Goal: Navigation & Orientation: Find specific page/section

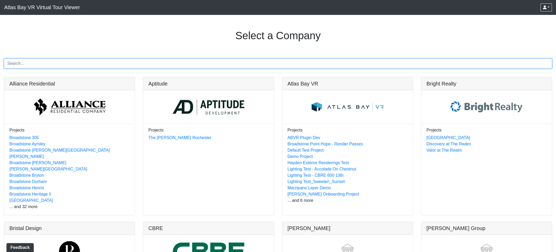
click at [42, 62] on input "Search" at bounding box center [278, 64] width 549 height 10
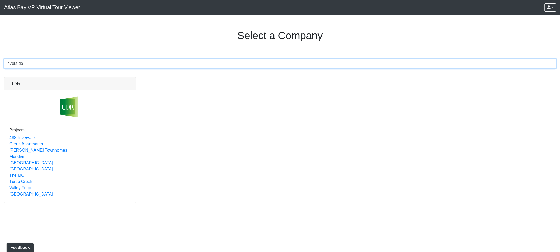
type input "riverside"
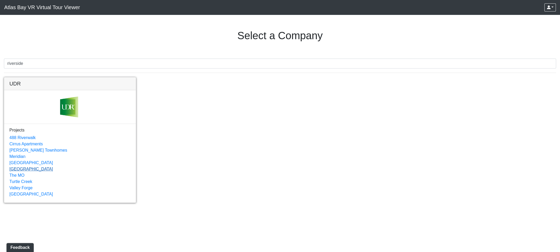
click at [22, 169] on link "[GEOGRAPHIC_DATA]" at bounding box center [31, 169] width 44 height 4
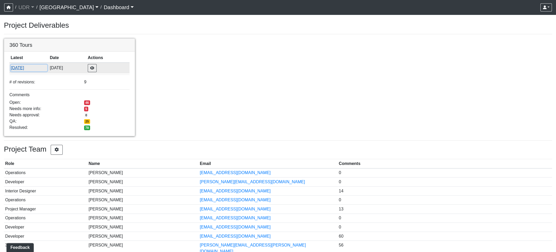
click at [22, 67] on button "[DATE]" at bounding box center [29, 68] width 37 height 7
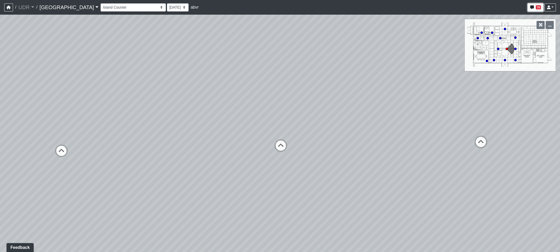
click at [536, 5] on button "76" at bounding box center [536, 7] width 16 height 8
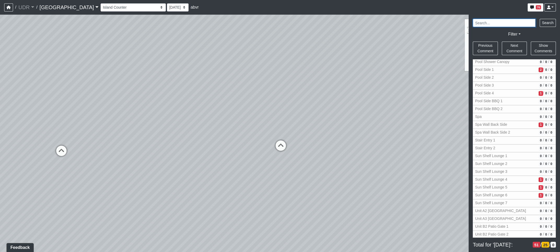
scroll to position [958, 0]
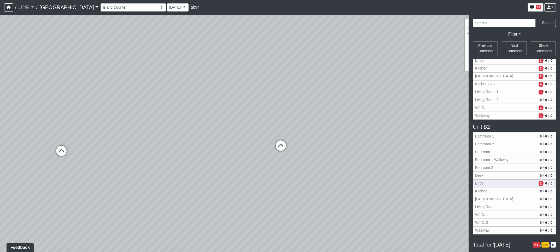
click at [509, 180] on span "Entry" at bounding box center [505, 182] width 61 height 5
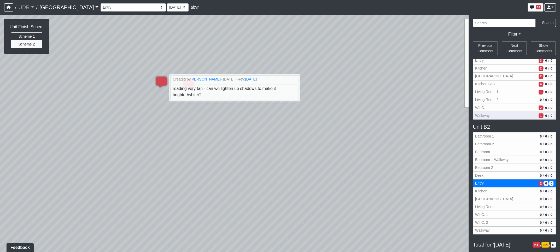
click at [504, 113] on span "Walkway" at bounding box center [505, 115] width 61 height 5
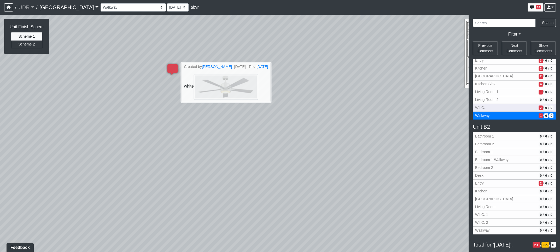
click at [499, 105] on span "W.I.C." at bounding box center [505, 107] width 61 height 5
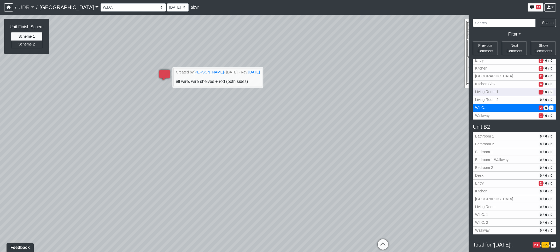
click at [495, 89] on span "Living Room 1" at bounding box center [505, 91] width 61 height 5
select select "dRBMjBs6NVyt35FYVExFGX"
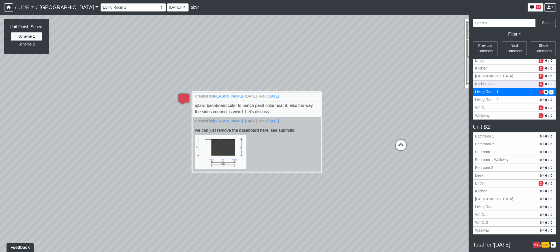
click at [502, 81] on span "Kitchen Sink" at bounding box center [505, 83] width 61 height 5
select select "iVe27ibxSxPv8fpLZ6fQHX"
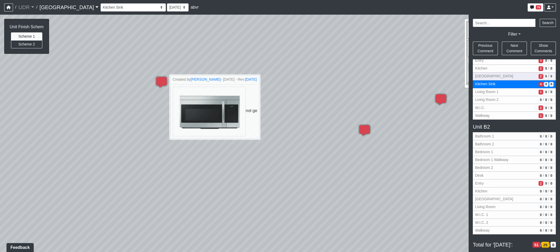
click at [488, 73] on span "[GEOGRAPHIC_DATA]" at bounding box center [505, 75] width 61 height 5
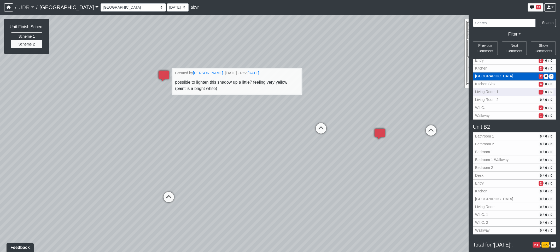
scroll to position [810, 0]
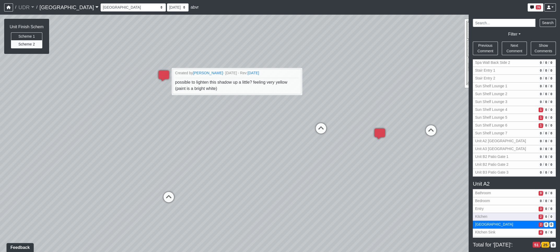
click at [480, 214] on span "Kitchen" at bounding box center [505, 216] width 61 height 5
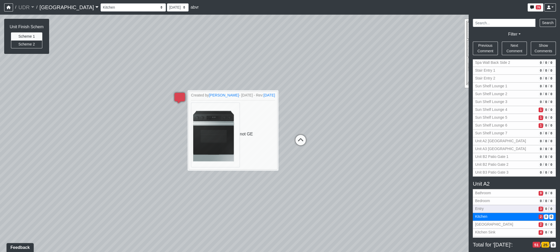
click at [479, 206] on span "Entry" at bounding box center [505, 208] width 61 height 5
select select "wpRQT4nd9rUAB2NRKh1Bfi"
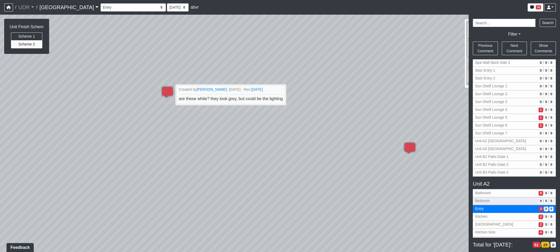
click at [491, 198] on span "Bedroom" at bounding box center [505, 200] width 61 height 5
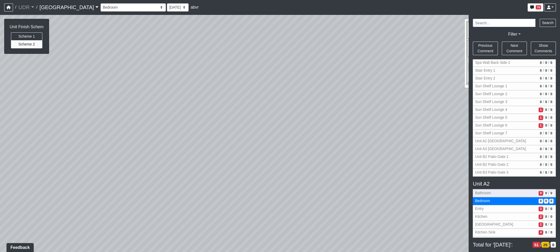
click at [491, 190] on span "Bathroom" at bounding box center [505, 192] width 61 height 5
select select "gmWvkurymKJ5m8WKPHJmrh"
